Goal: Task Accomplishment & Management: Manage account settings

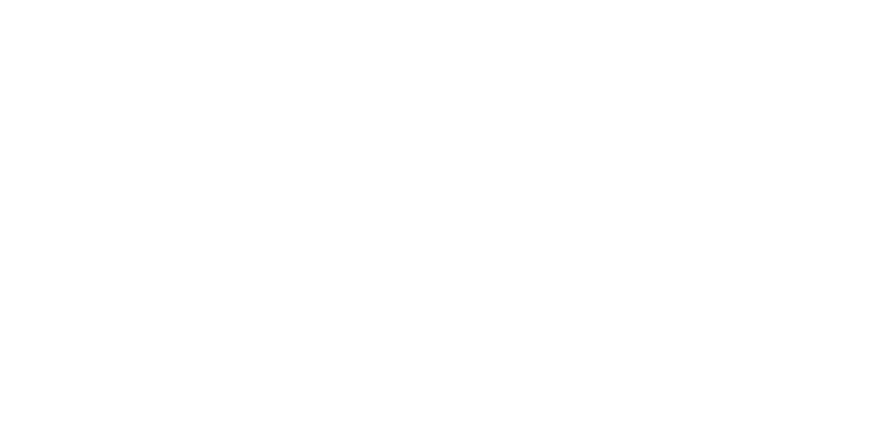
select select "100"
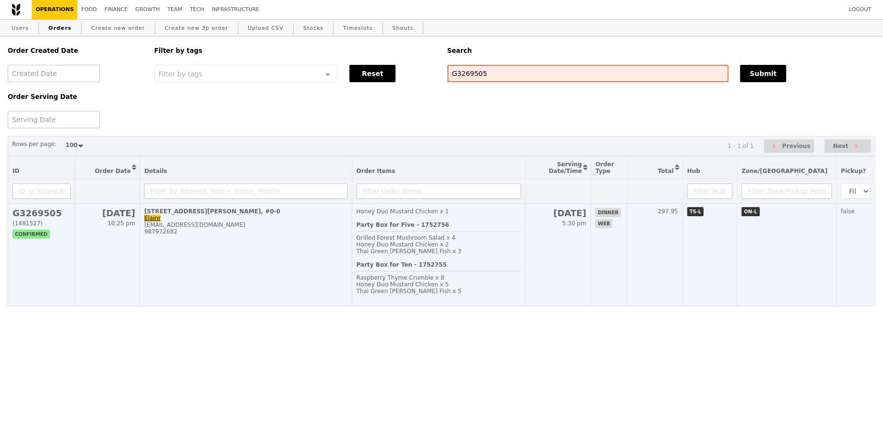
click at [521, 292] on div "Thai Green [PERSON_NAME] Fish x 5" at bounding box center [438, 291] width 165 height 7
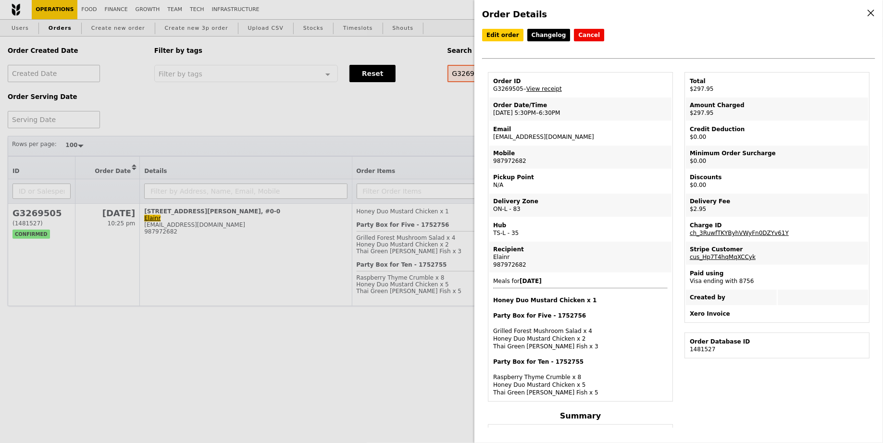
click at [522, 137] on td "Email [EMAIL_ADDRESS][DOMAIN_NAME]" at bounding box center [580, 133] width 182 height 23
copy td "[EMAIL_ADDRESS][DOMAIN_NAME]"
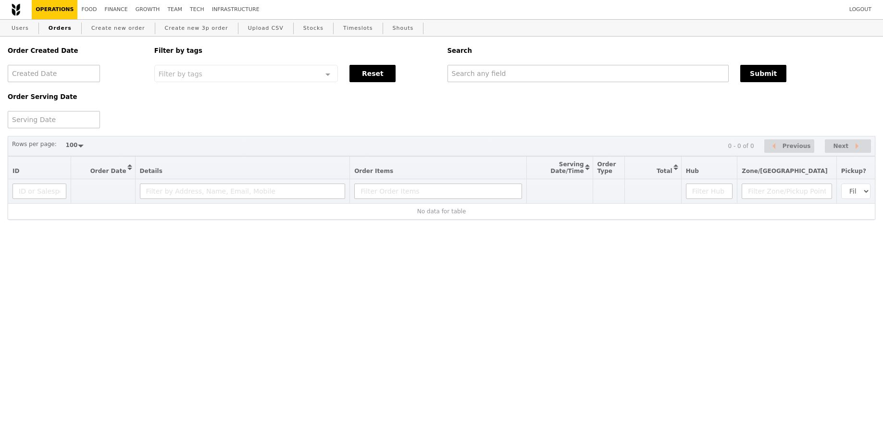
select select "100"
click at [22, 30] on link "Users" at bounding box center [20, 28] width 25 height 17
select select "100"
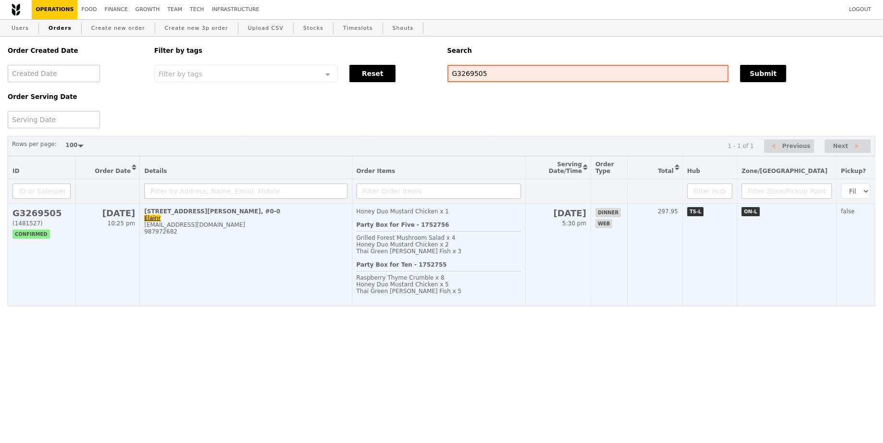
click at [285, 287] on td "61 Jalan Hitam Manis, #0-0 Elainr icelollycat@gmail.com 987972682" at bounding box center [246, 255] width 212 height 102
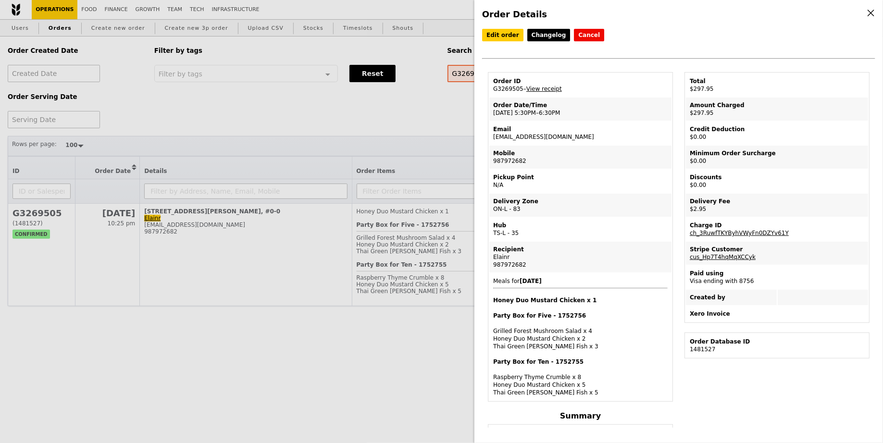
click at [538, 230] on td "Hub TS-L - 35" at bounding box center [580, 229] width 182 height 23
click at [503, 35] on link "Edit order" at bounding box center [502, 35] width 41 height 12
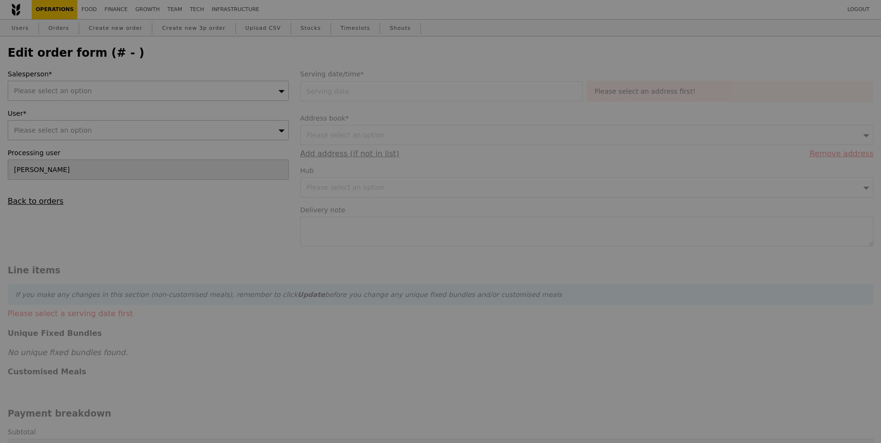
type input "15 Aug 2025"
type textarea "ACS International School - please try to deliver between 6:00 to 6:30pm, thanks!"
type input "295.00"
type input "2.71"
type input "2.95"
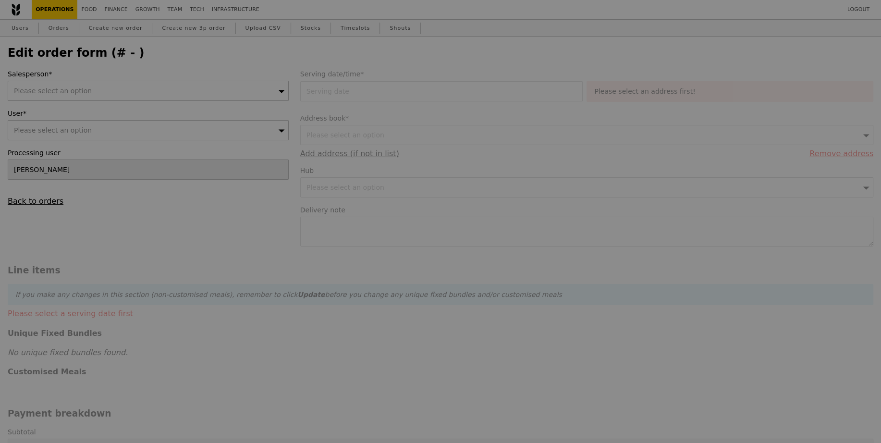
type input "297.95"
type input "Loading..."
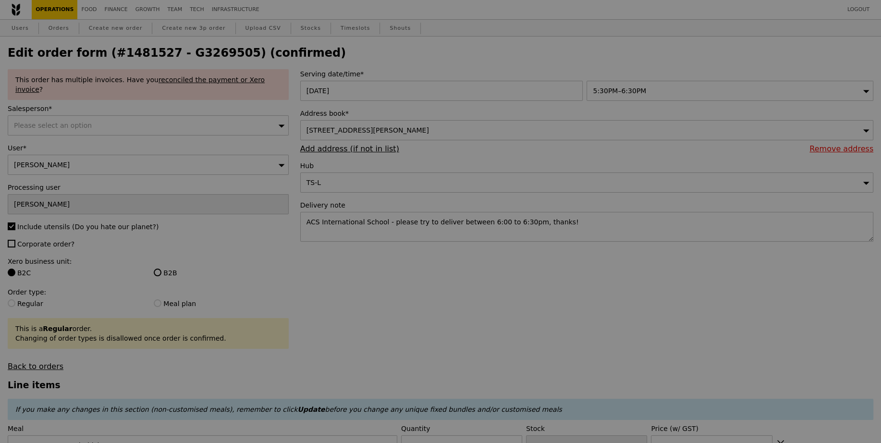
type input "59"
type input "Update"
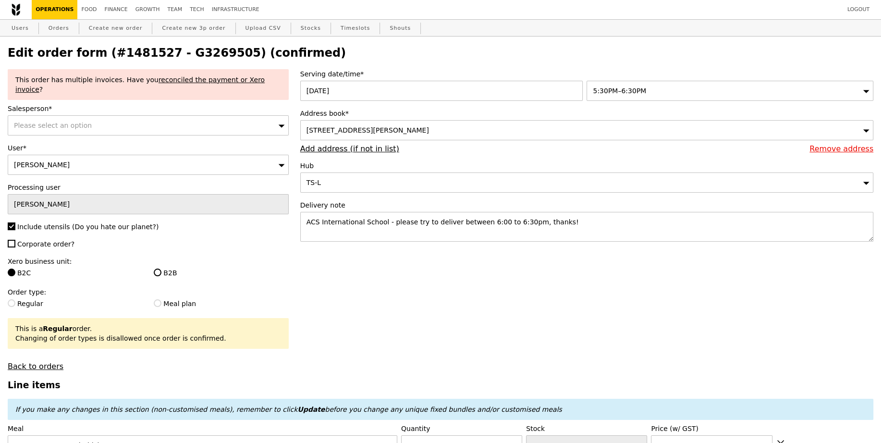
click at [196, 158] on div "Elaine Lo" at bounding box center [148, 165] width 281 height 20
paste input "icelollycat@gmail.com"
type input "icelollycat@gmail.com"
type input "Update"
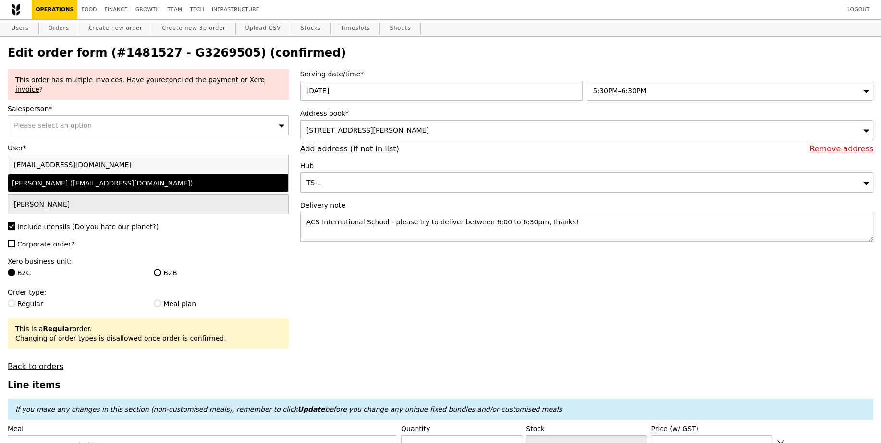
type input "icelollycat@gmail.com"
click at [112, 178] on div "Elaine Lo (icelollycat@gmail.com)" at bounding box center [114, 183] width 204 height 10
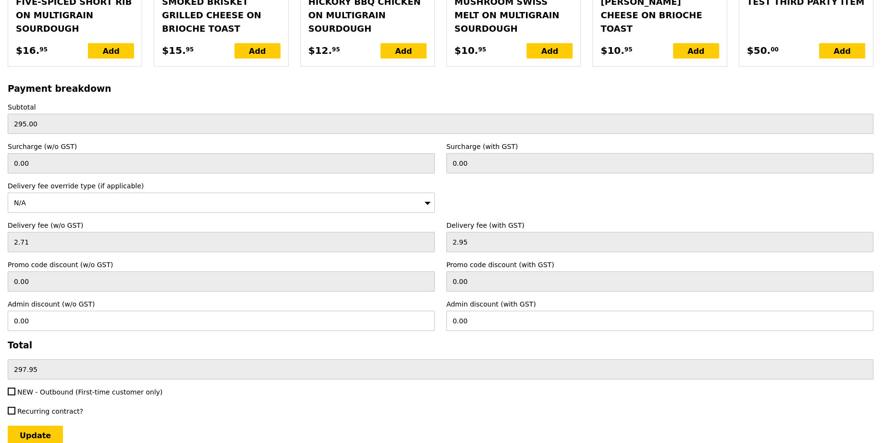
scroll to position [2221, 0]
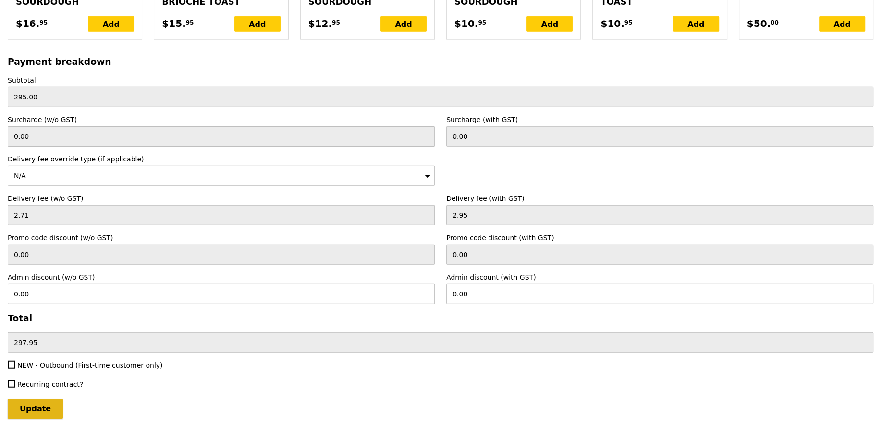
click at [32, 399] on input "Update" at bounding box center [35, 409] width 55 height 20
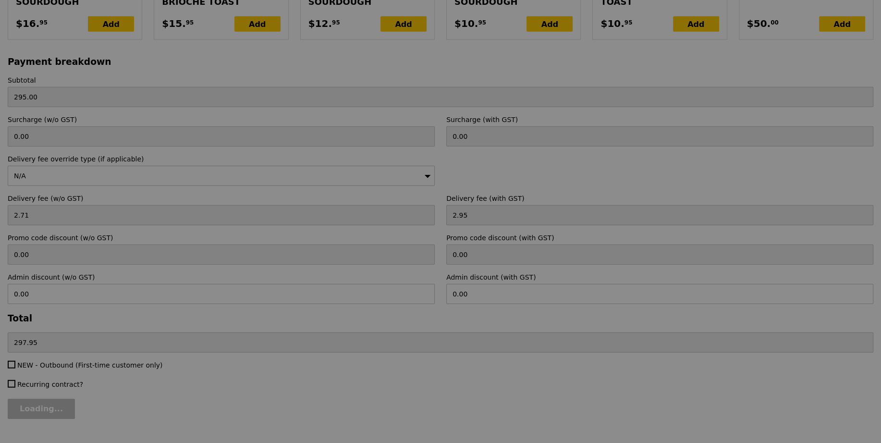
type input "Update"
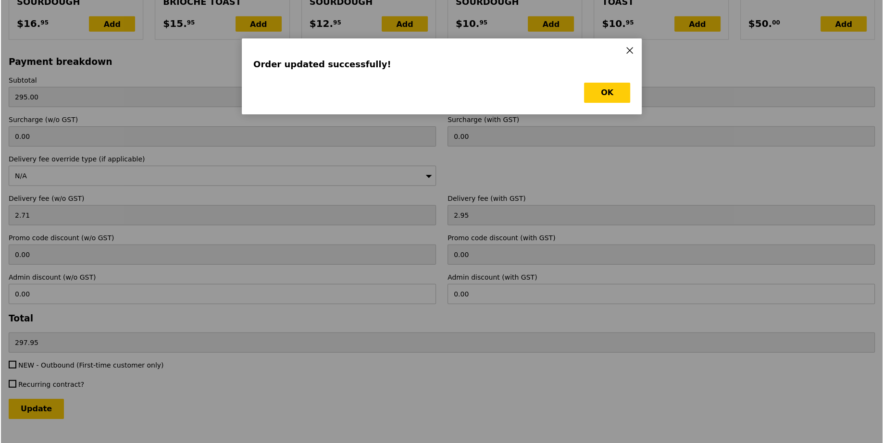
scroll to position [0, 0]
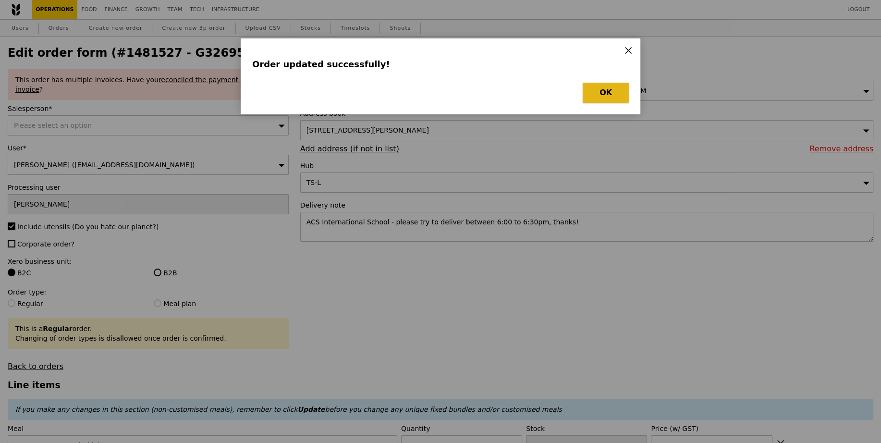
click at [607, 94] on button "OK" at bounding box center [606, 93] width 46 height 20
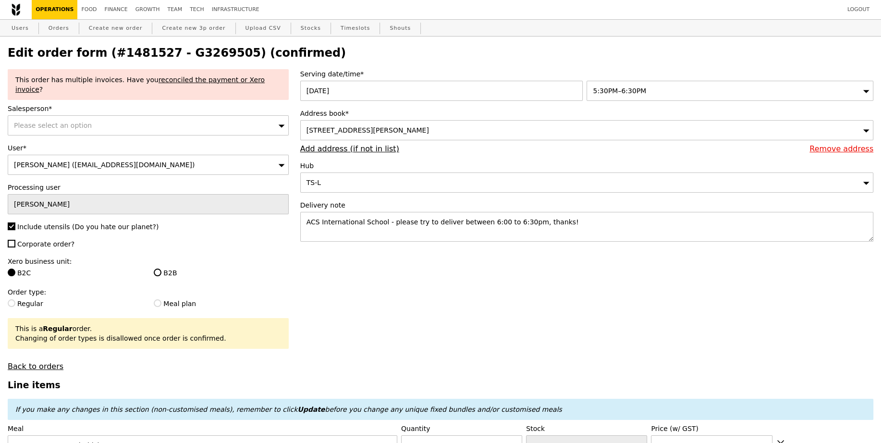
click at [203, 53] on h2 "Edit order form (#1481527 - G3269505) (confirmed)" at bounding box center [441, 52] width 866 height 13
copy h2 "G3269505"
click at [63, 34] on link "Orders" at bounding box center [59, 28] width 28 height 17
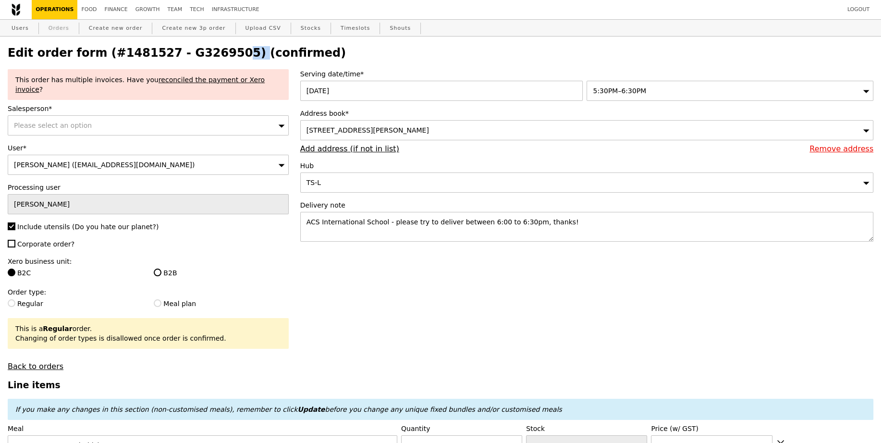
select select "100"
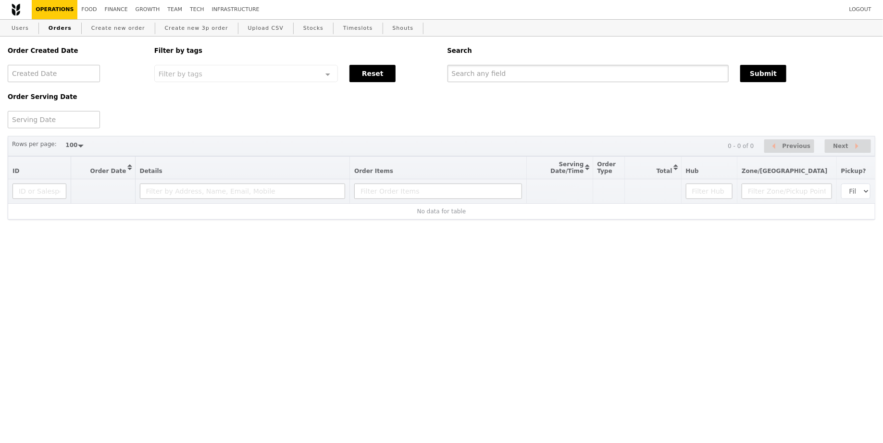
click at [574, 68] on input "text" at bounding box center [588, 73] width 282 height 17
paste input "G3269505"
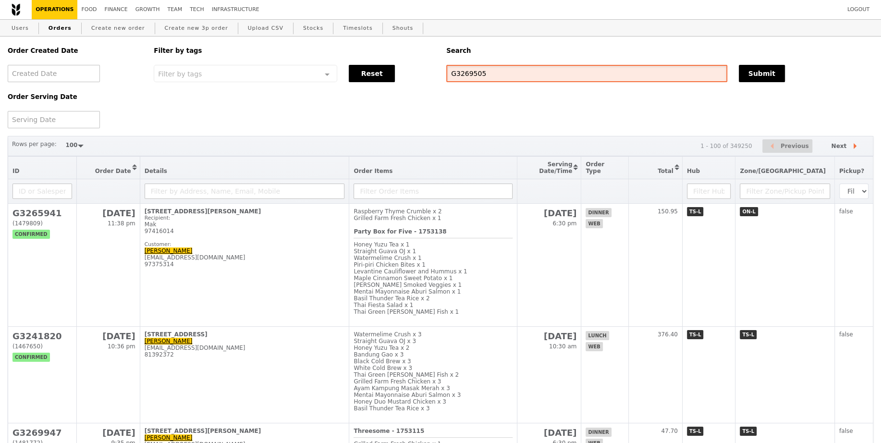
type input "G3269505"
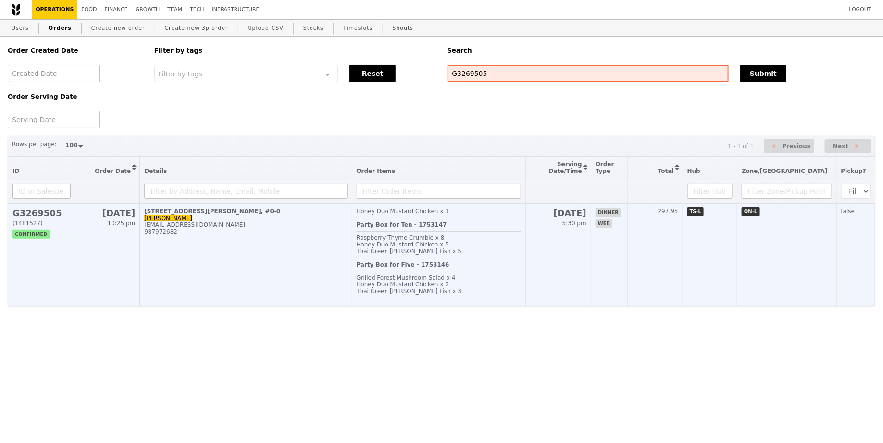
click at [567, 271] on td "15 Aug 5:30 pm" at bounding box center [558, 255] width 65 height 102
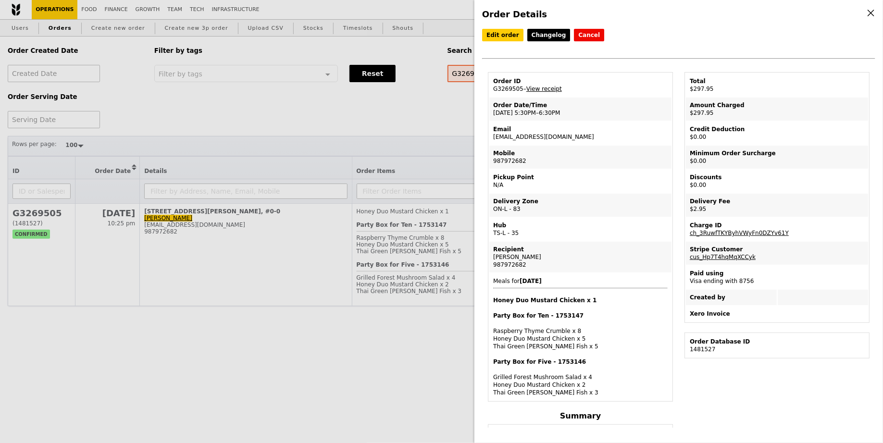
click at [560, 88] on link "View receipt" at bounding box center [544, 89] width 36 height 7
click at [528, 136] on td "Email icelollycat@gmail.com" at bounding box center [580, 133] width 182 height 23
copy td "icelollycat@gmail.com"
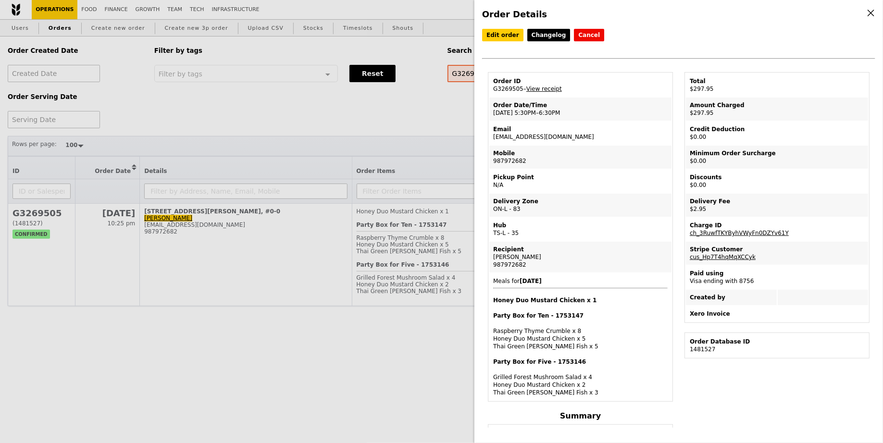
click at [579, 278] on td "Meals for 2025-8-15 Honey Duo Mustard Chicken x 1 Party Box for Ten - 1753147 R…" at bounding box center [580, 336] width 182 height 127
click at [524, 137] on td "Email icelollycat@gmail.com" at bounding box center [580, 133] width 182 height 23
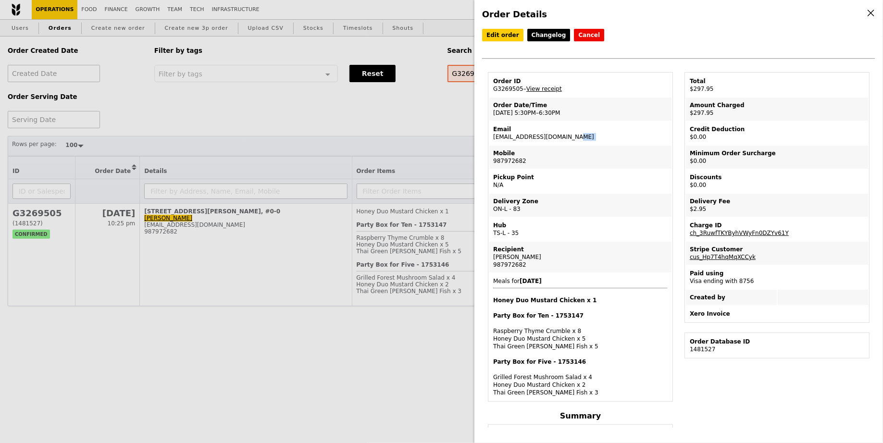
copy td "icelollycat@gmail.com"
drag, startPoint x: 103, startPoint y: 73, endPoint x: 106, endPoint y: 53, distance: 20.4
click at [103, 73] on div "Order Details Edit order Changelog Cancel Order ID G3269505 – View receipt Orde…" at bounding box center [441, 221] width 883 height 443
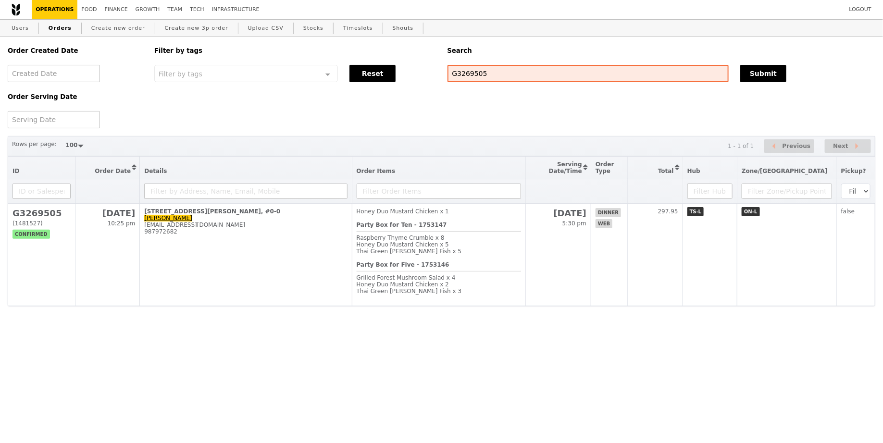
click at [35, 29] on div "Users Orders Create new order Create new 3p order Upload CSV Stocks Timeslots S…" at bounding box center [441, 28] width 867 height 17
click at [21, 29] on link "Users" at bounding box center [20, 28] width 25 height 17
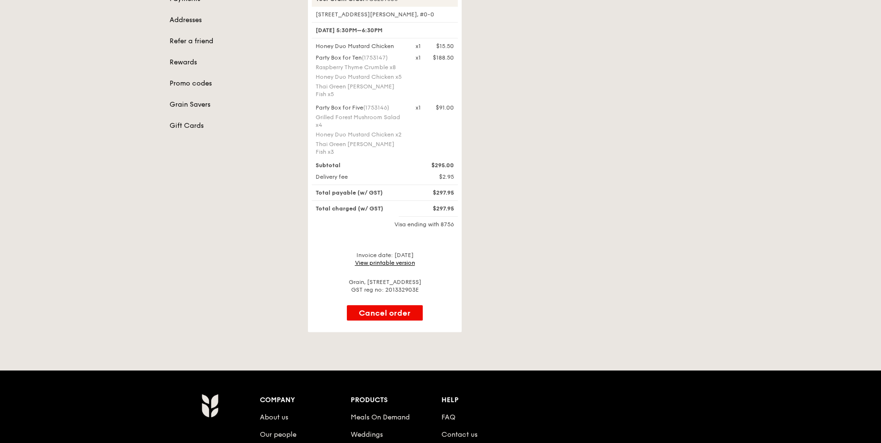
scroll to position [296, 0]
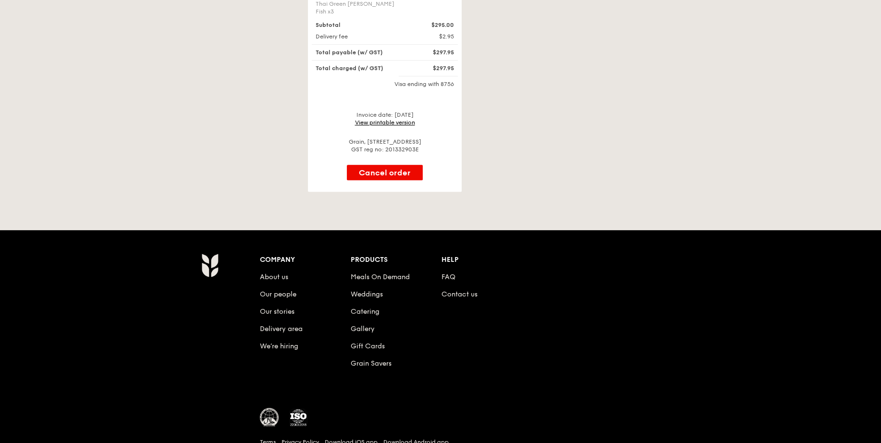
click at [402, 119] on link "View printable version" at bounding box center [385, 122] width 60 height 7
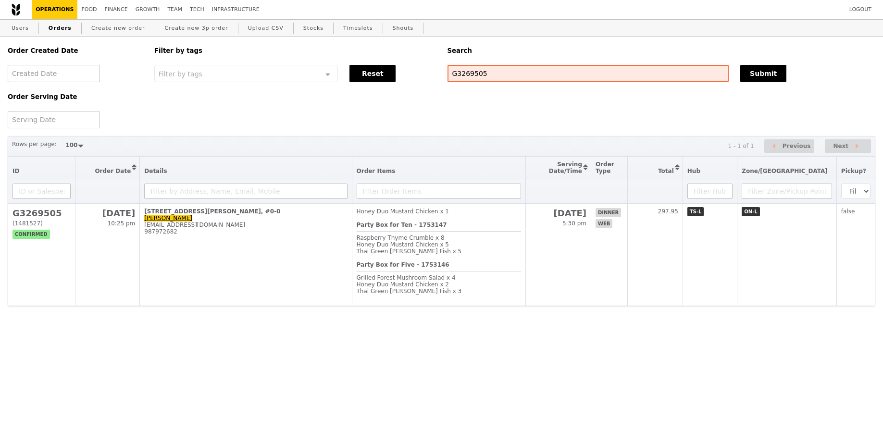
select select "100"
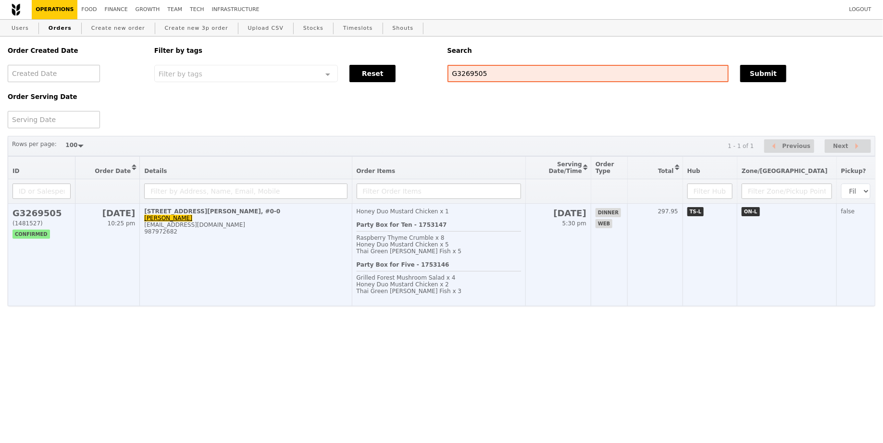
click at [509, 273] on div "Party Box for Five - 1753146 Grilled Forest Mushroom Salad x 4 Honey Duo Mustar…" at bounding box center [438, 281] width 165 height 40
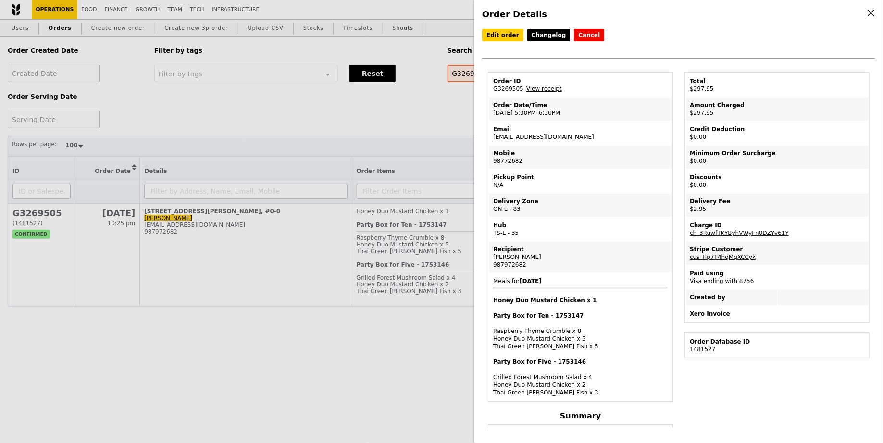
click at [516, 134] on td "Email icelollycat@gmail.com" at bounding box center [580, 133] width 182 height 23
copy td "icelollycat@gmail.com"
click at [503, 35] on link "Edit order" at bounding box center [502, 35] width 41 height 12
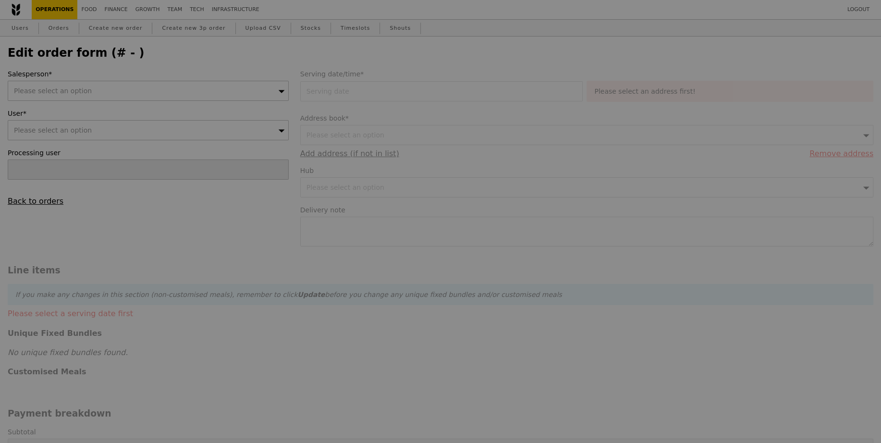
type input "15 Aug 2025"
type textarea "ACS International School - please try to deliver between 6:00 to 6:30pm, thanks!"
type input "Loading..."
type input "295.00"
type input "2.71"
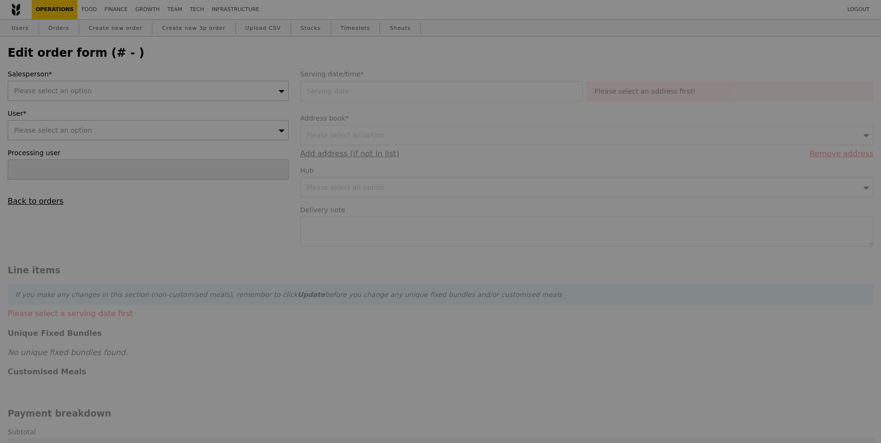
type input "2.95"
type input "297.95"
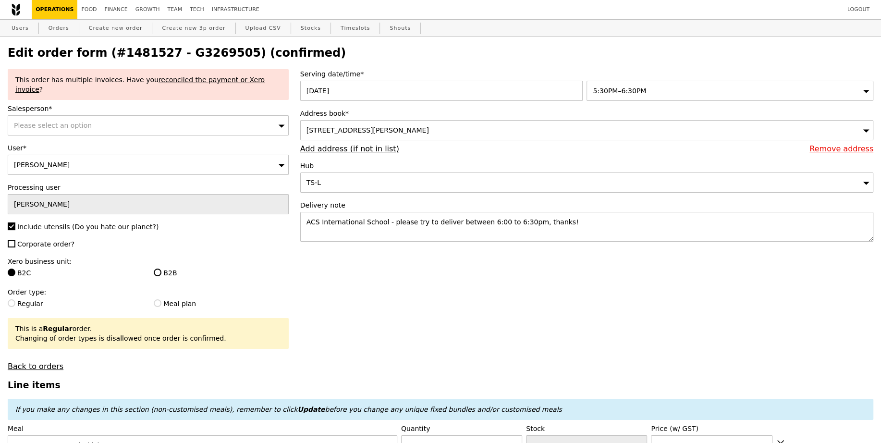
type input "Update"
type input "59"
click at [98, 155] on div "Elaine Lo" at bounding box center [148, 165] width 281 height 20
type input "icelollycat@gmail.com"
type input "Update"
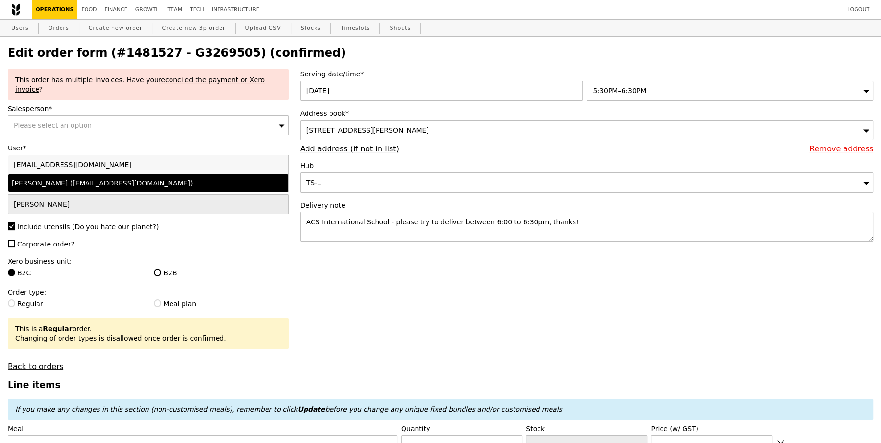
type input "icelollycat@gmail.com"
click at [88, 178] on div "Elaine Lo (icelollycat@gmail.com)" at bounding box center [114, 183] width 204 height 10
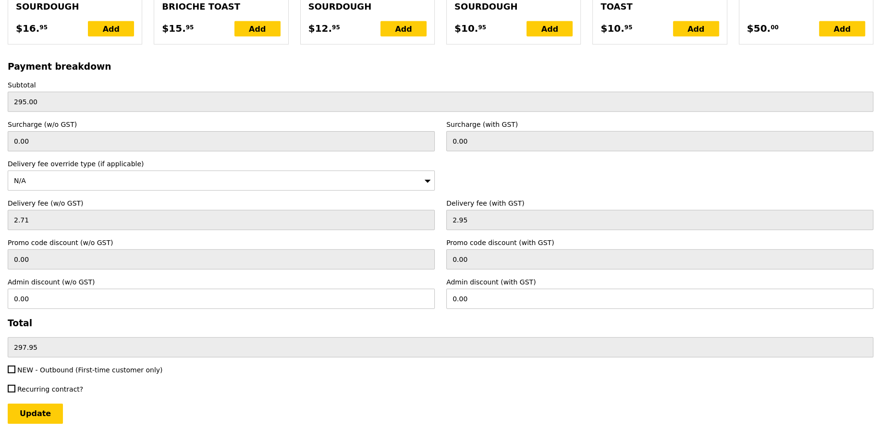
scroll to position [2221, 0]
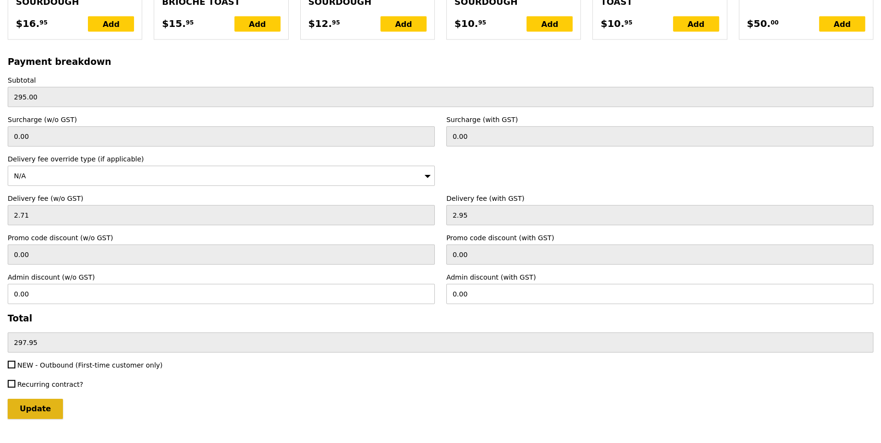
click at [37, 399] on input "Update" at bounding box center [35, 409] width 55 height 20
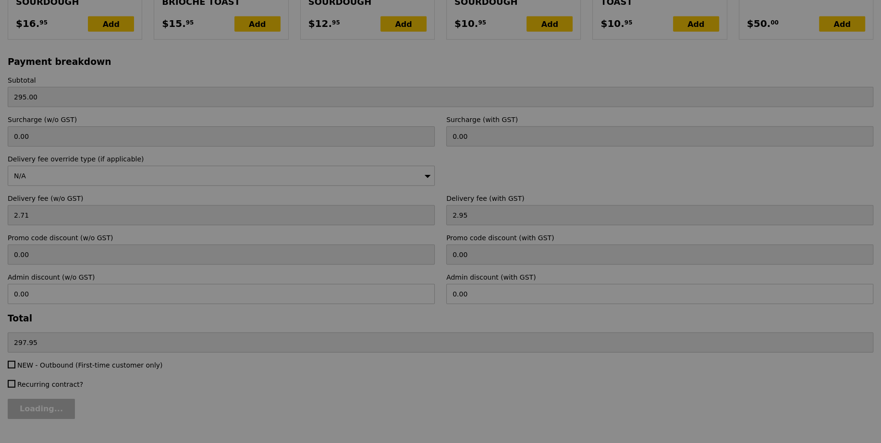
type input "Update"
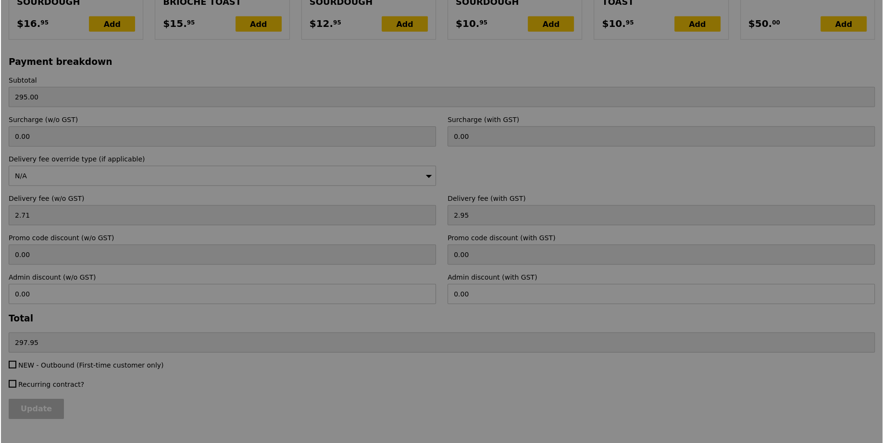
scroll to position [0, 0]
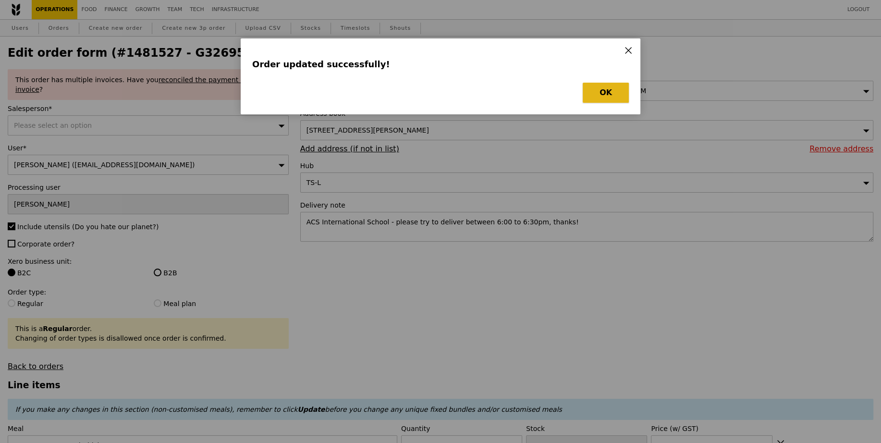
click at [615, 89] on button "OK" at bounding box center [606, 93] width 46 height 20
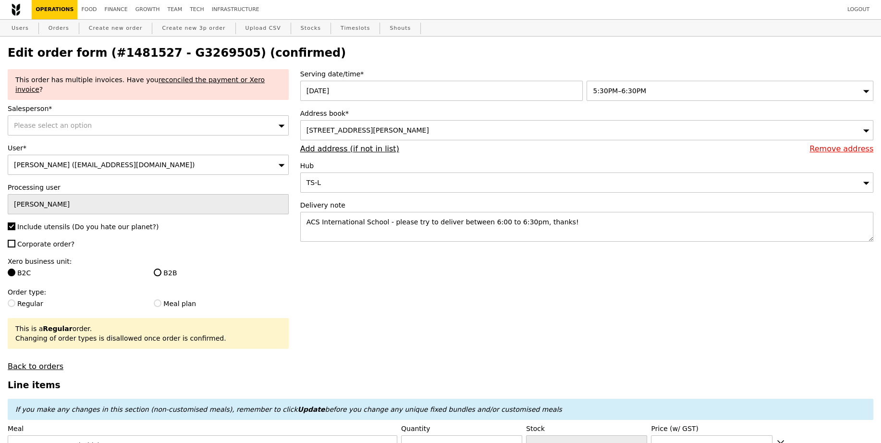
click at [201, 59] on h2 "Edit order form (#1481527 - G3269505) (confirmed)" at bounding box center [441, 52] width 866 height 13
copy h2 "G3269505"
click at [50, 27] on link "Orders" at bounding box center [59, 28] width 28 height 17
select select "100"
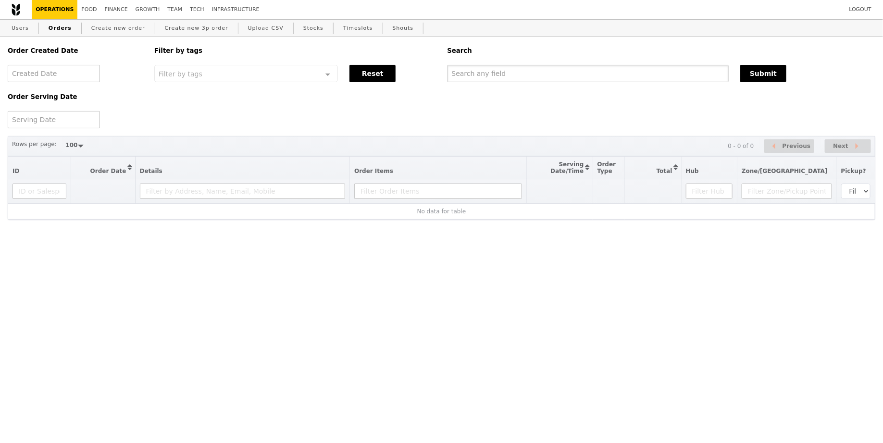
click at [526, 70] on input "text" at bounding box center [588, 73] width 282 height 17
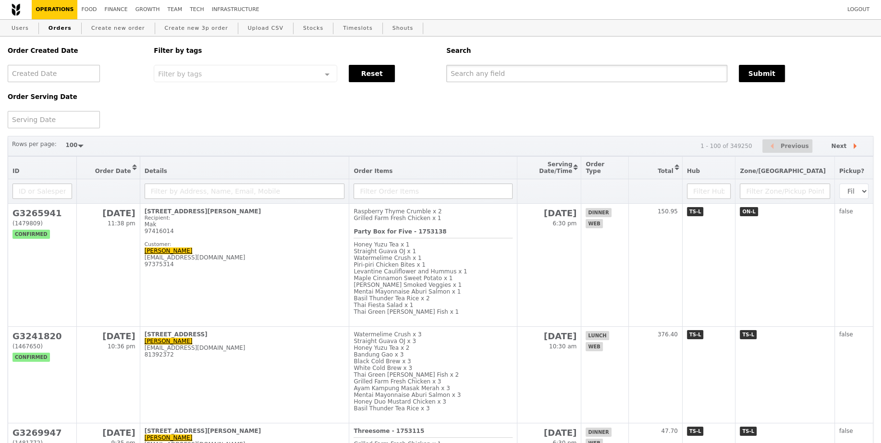
paste input "G3269505"
type input "G3269505"
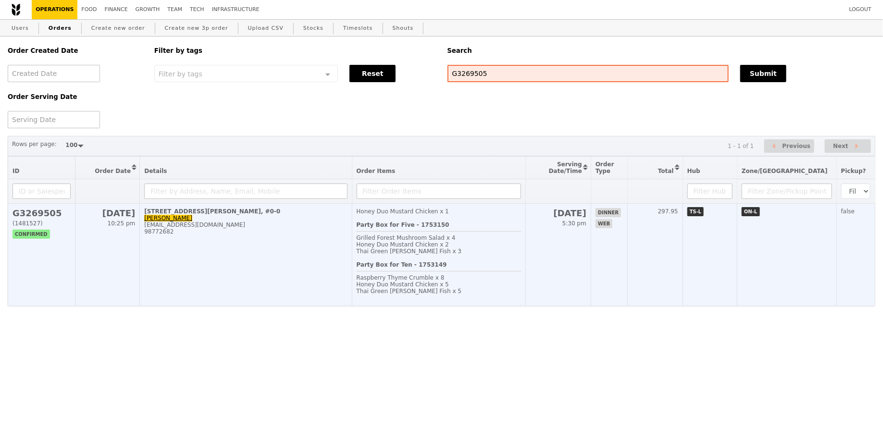
click at [503, 253] on div "Thai Green Curry Fish x 3" at bounding box center [438, 251] width 165 height 7
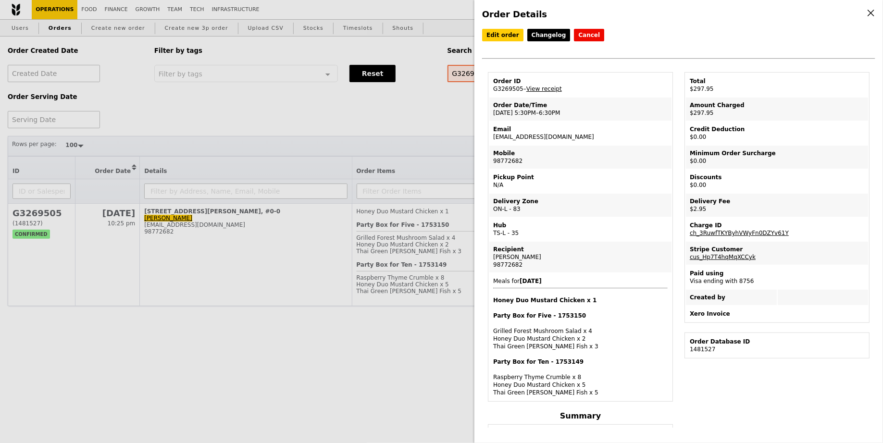
scroll to position [34, 0]
